Goal: Task Accomplishment & Management: Use online tool/utility

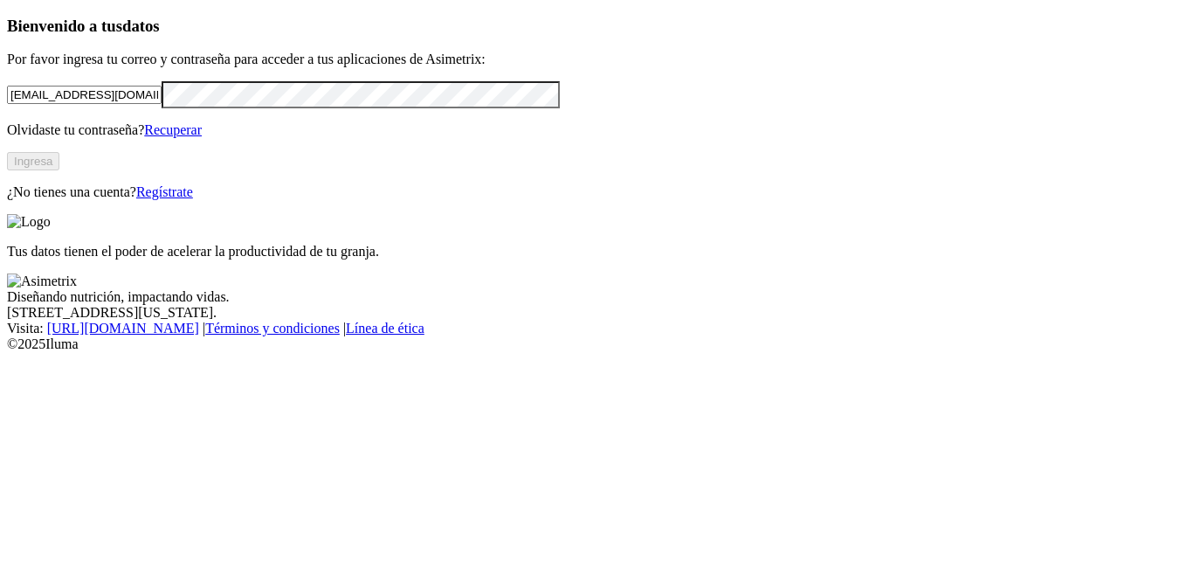
type input "[EMAIL_ADDRESS][DOMAIN_NAME]"
click at [59, 170] on button "Ingresa" at bounding box center [33, 161] width 52 height 18
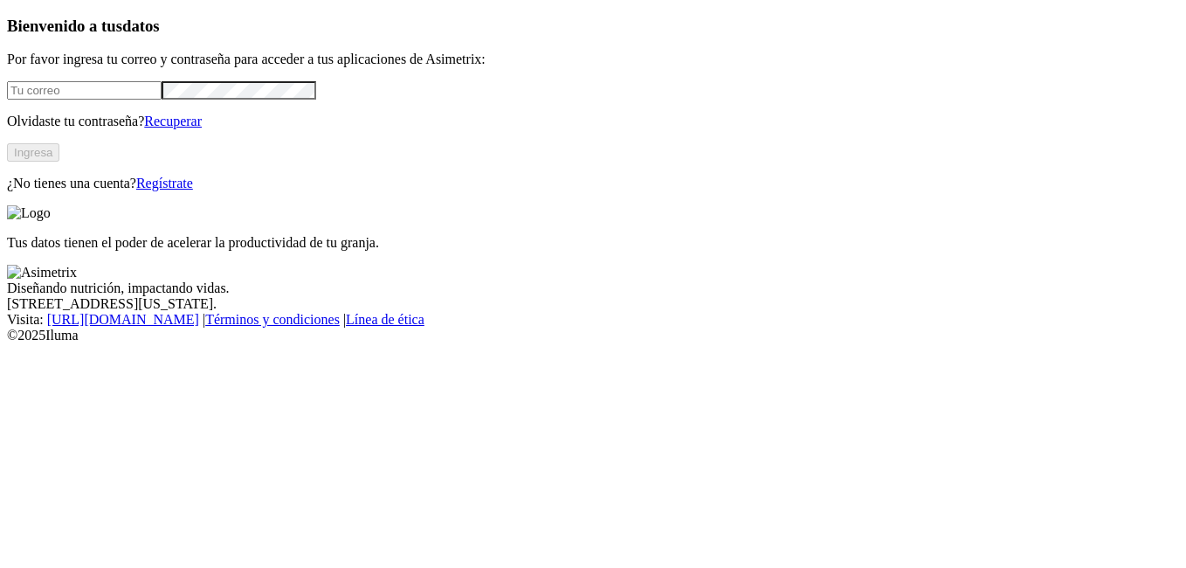
click at [162, 100] on input "email" at bounding box center [84, 90] width 155 height 18
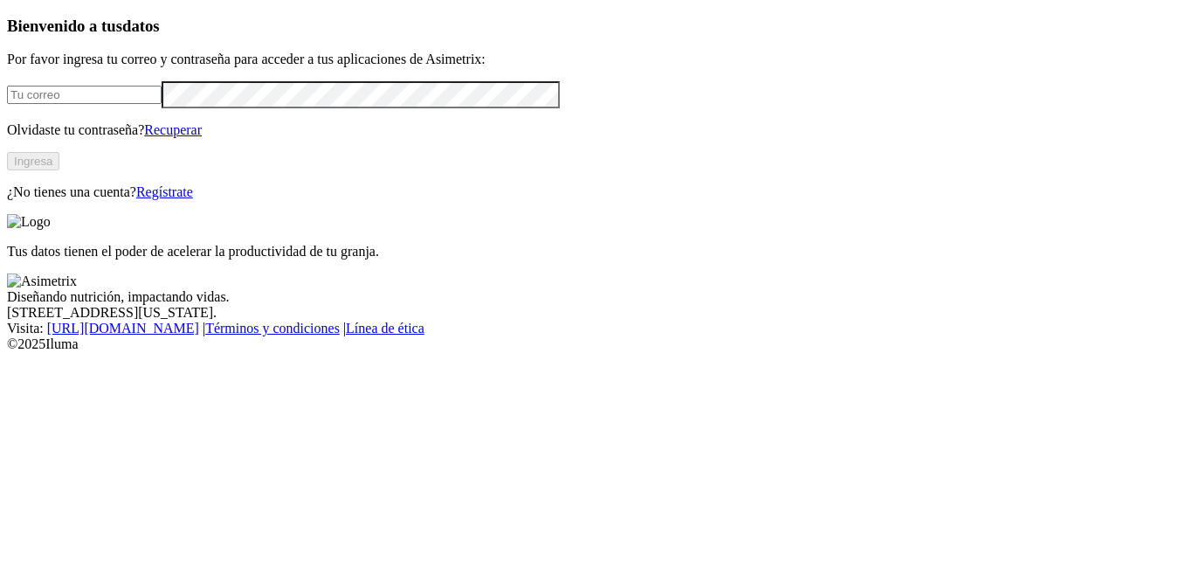
type input "[EMAIL_ADDRESS][DOMAIN_NAME]"
click at [59, 170] on button "Ingresa" at bounding box center [33, 161] width 52 height 18
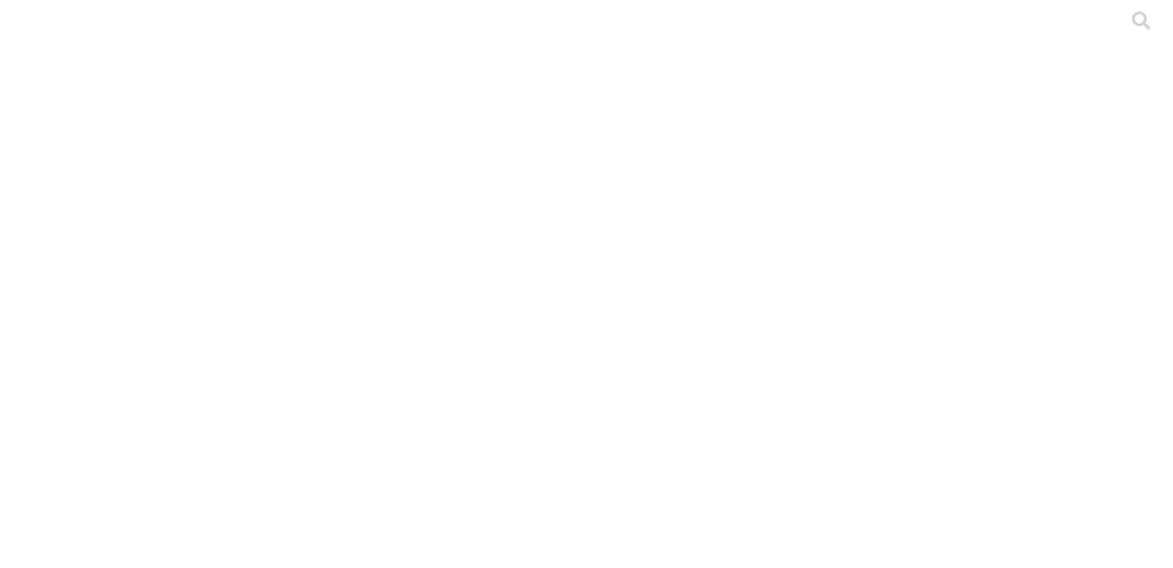
type input "Agosto"
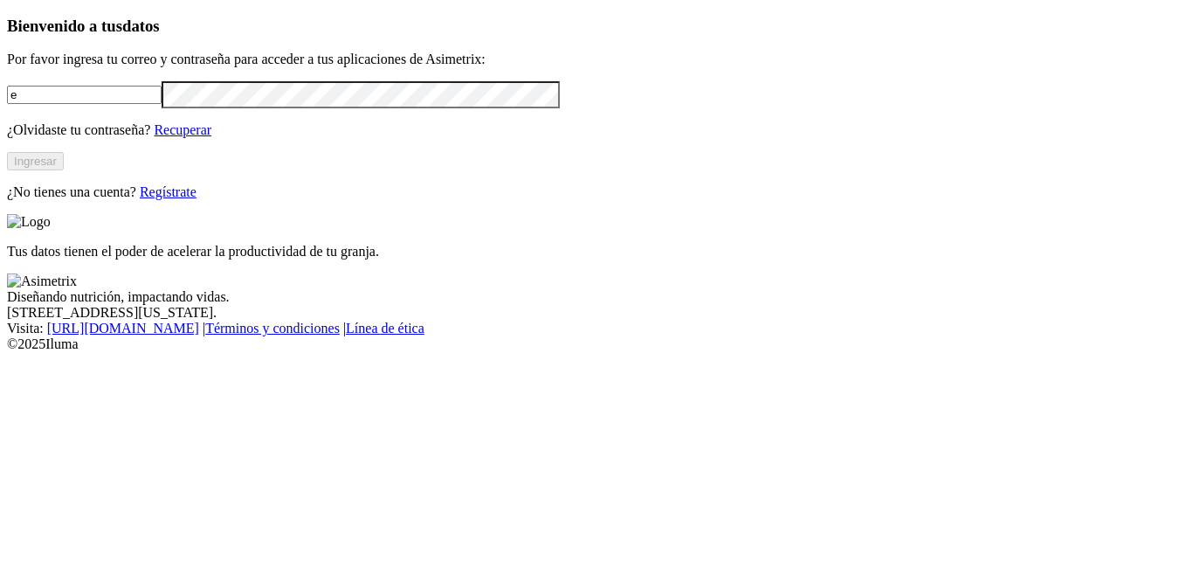
type input "[EMAIL_ADDRESS][DOMAIN_NAME]"
click at [64, 170] on button "Ingresar" at bounding box center [35, 161] width 57 height 18
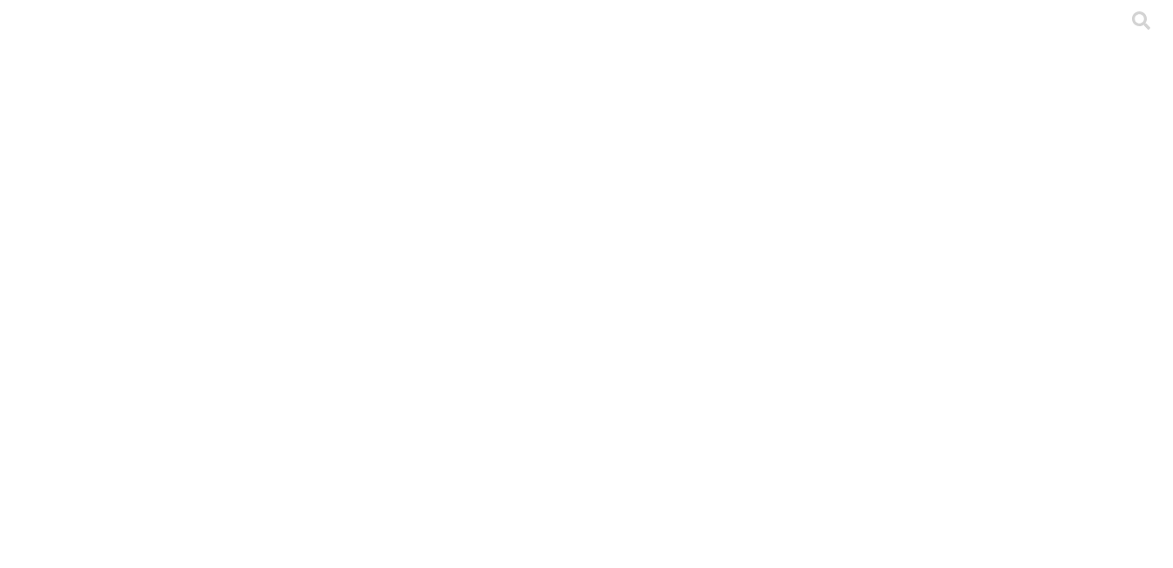
type input "agosto"
